Goal: Task Accomplishment & Management: Manage account settings

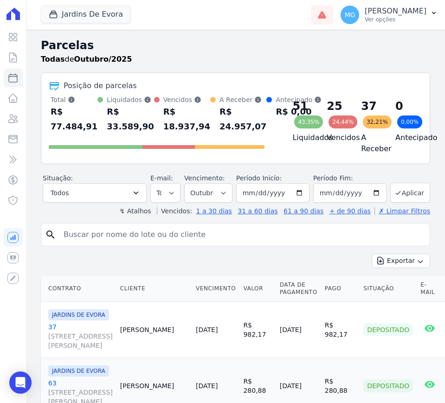
select select
click at [14, 60] on icon at bounding box center [12, 57] width 11 height 11
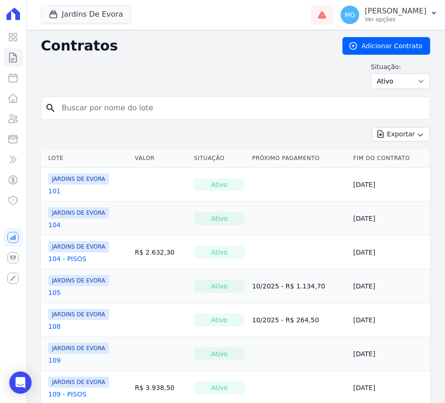
click at [162, 105] on input "search" at bounding box center [241, 108] width 370 height 19
type input "108"
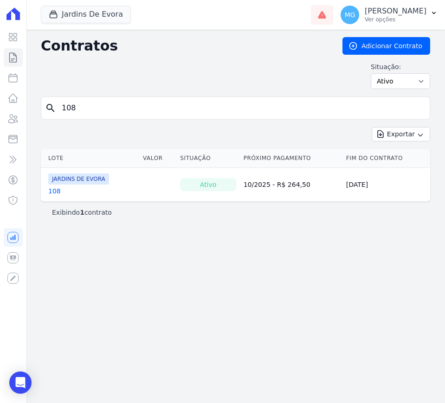
click at [55, 187] on link "108" at bounding box center [54, 190] width 13 height 9
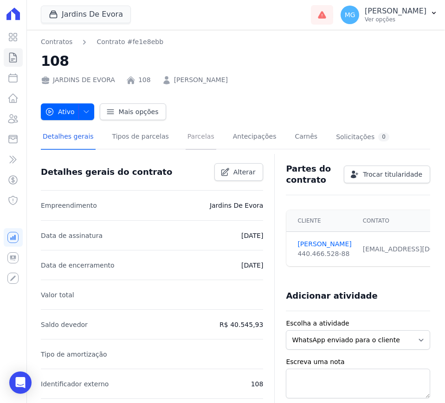
click at [188, 137] on link "Parcelas" at bounding box center [201, 137] width 31 height 25
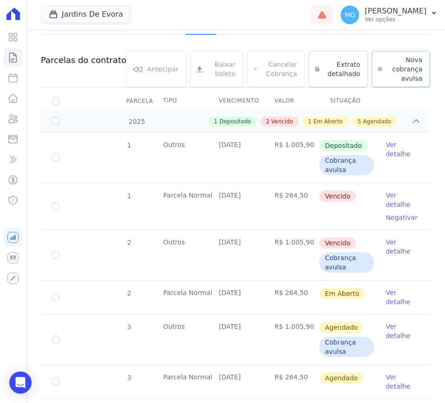
scroll to position [116, 0]
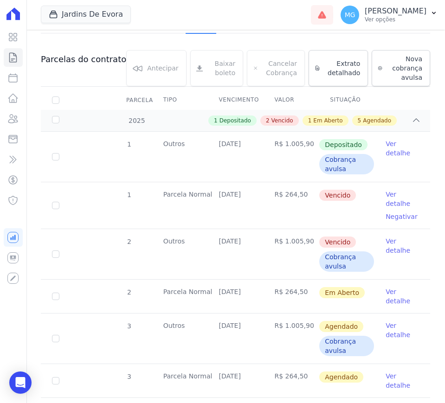
drag, startPoint x: 235, startPoint y: 197, endPoint x: 256, endPoint y: 245, distance: 52.6
click at [256, 245] on tbody "1 Outros [DATE] R$ 1.005,90 Depositado Cobrança avulsa Ver detalhe 1 [GEOGRAPHI…" at bounding box center [235, 324] width 389 height 384
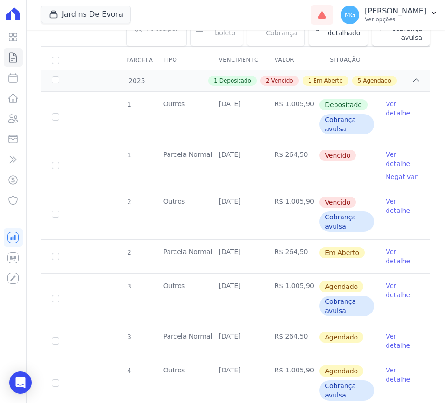
scroll to position [154, 0]
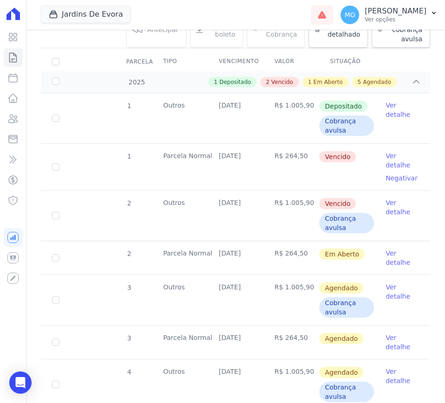
click at [284, 167] on td "R$ 264,50" at bounding box center [291, 167] width 56 height 46
click at [385, 158] on link "Ver detalhe" at bounding box center [401, 160] width 33 height 19
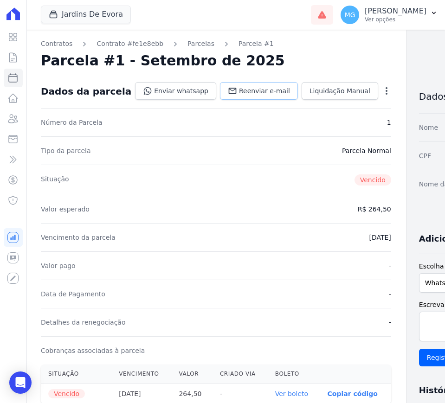
click at [239, 89] on span "Reenviar e-mail" at bounding box center [264, 90] width 51 height 9
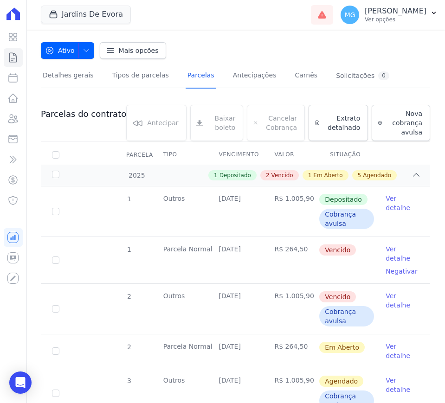
scroll to position [77, 0]
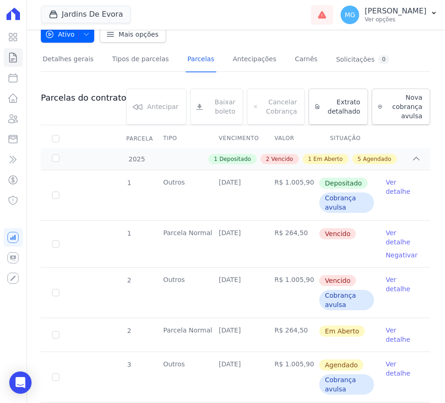
click at [385, 282] on link "Ver detalhe" at bounding box center [401, 284] width 33 height 19
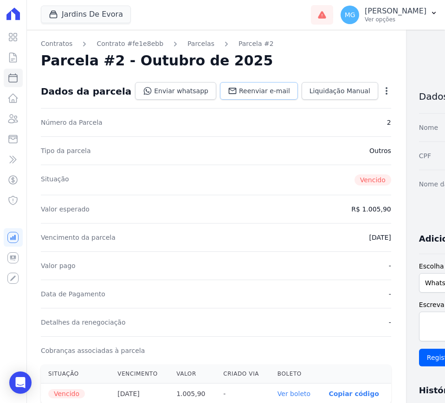
click at [239, 88] on span "Reenviar e-mail" at bounding box center [264, 90] width 51 height 9
